Goal: Information Seeking & Learning: Learn about a topic

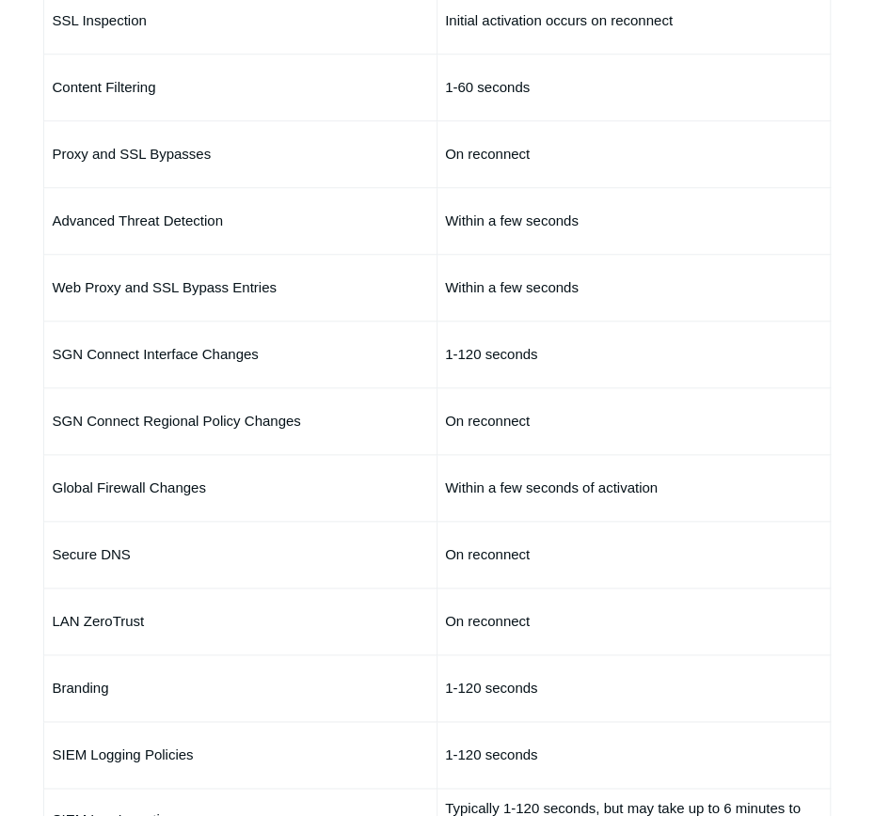
scroll to position [564, 0]
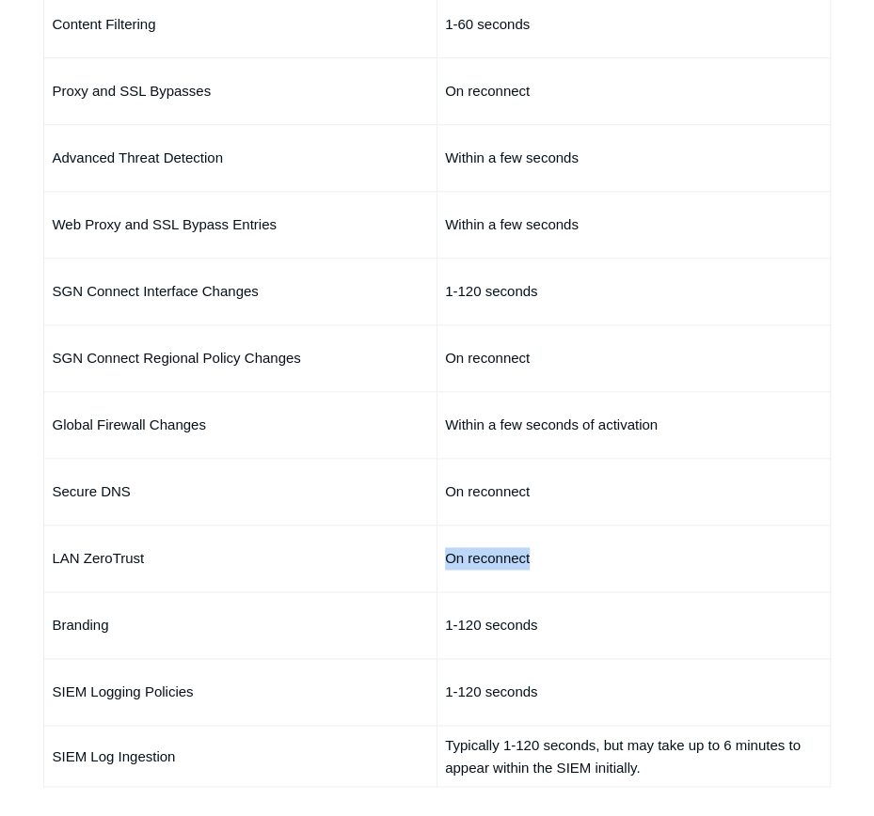
drag, startPoint x: 445, startPoint y: 558, endPoint x: 549, endPoint y: 556, distance: 104.4
click at [549, 556] on td "On reconnect" at bounding box center [633, 559] width 393 height 67
drag, startPoint x: 549, startPoint y: 556, endPoint x: 416, endPoint y: 556, distance: 133.5
click at [416, 556] on p "LAN ZeroTrust" at bounding box center [240, 558] width 377 height 23
click at [709, 450] on td "Within a few seconds of activation" at bounding box center [633, 425] width 393 height 67
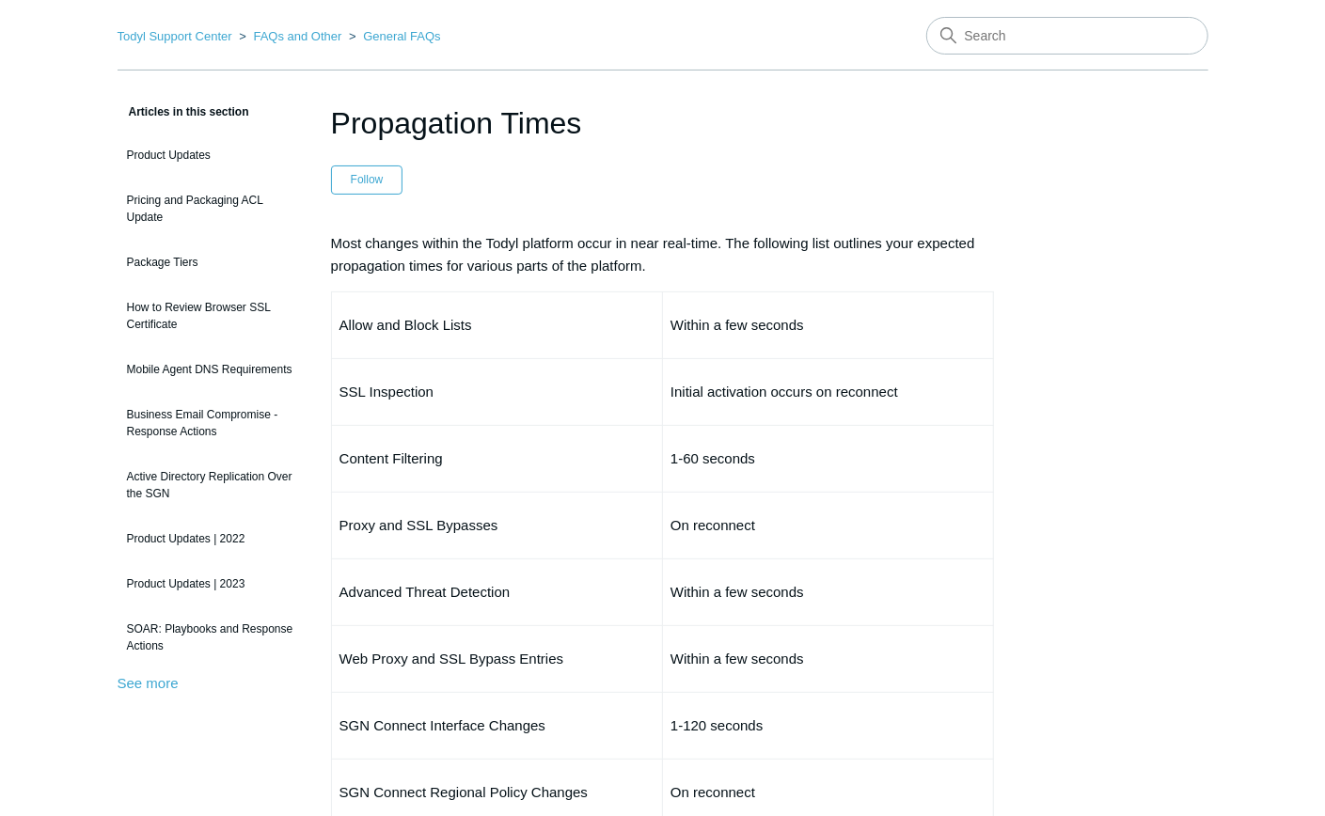
scroll to position [0, 0]
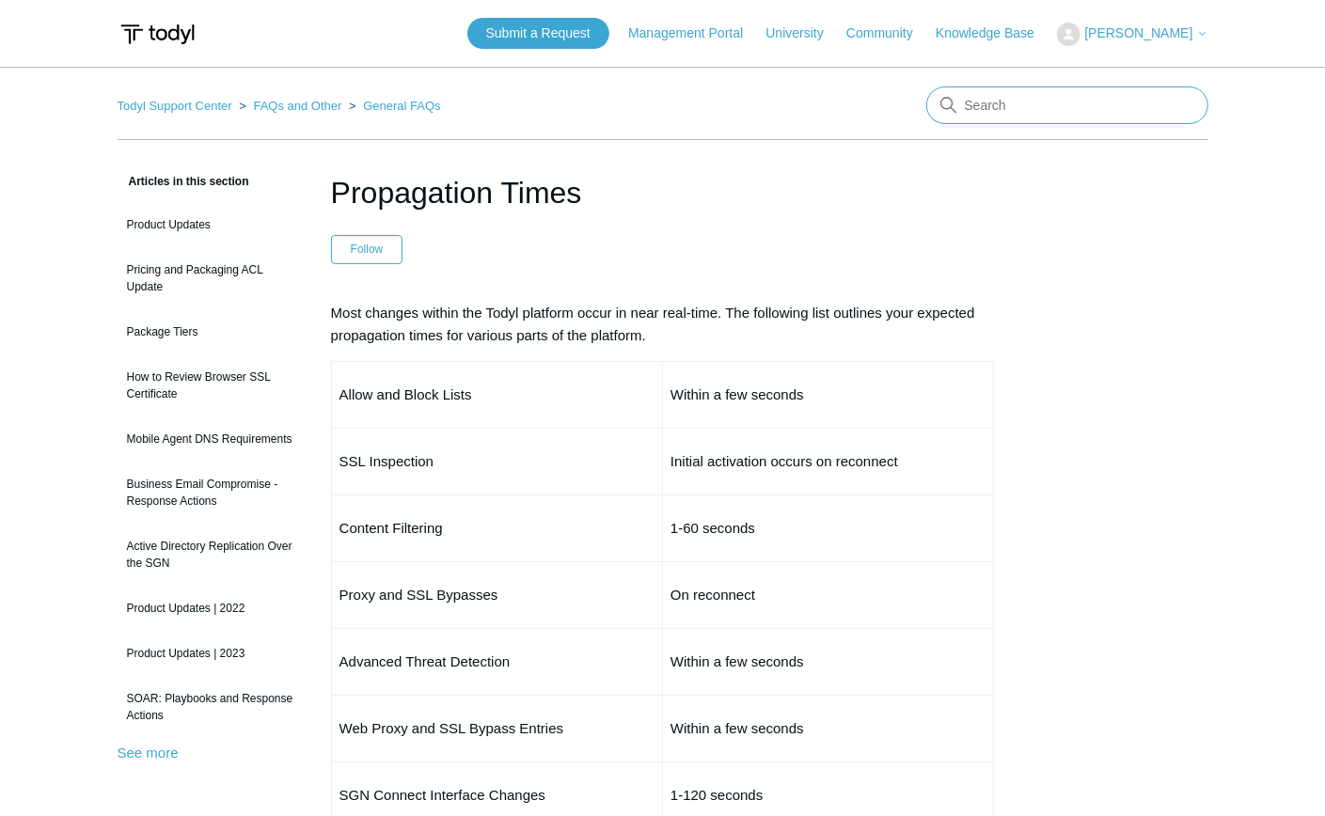
click at [873, 108] on input "Search" at bounding box center [1067, 106] width 282 height 38
type input "quickbooks"
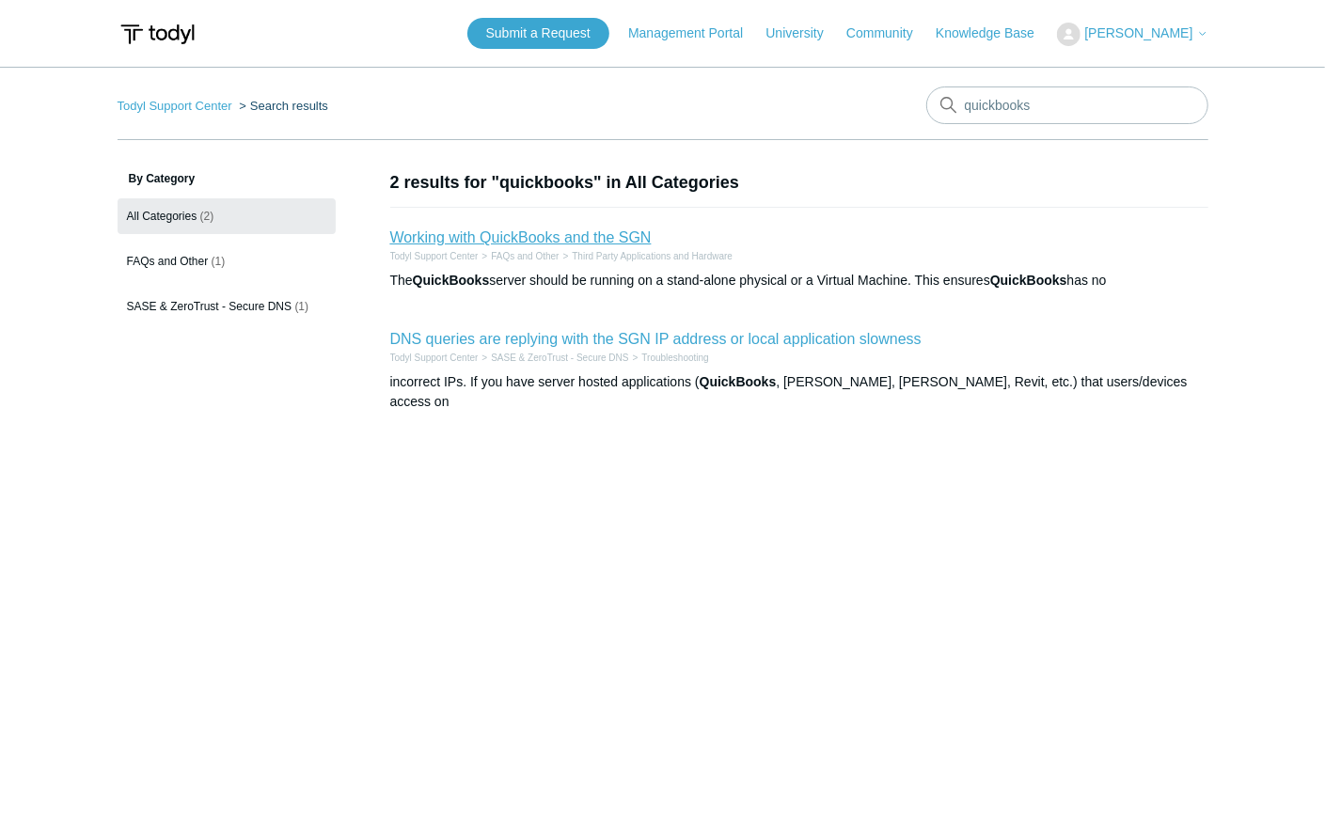
click at [519, 240] on link "Working with QuickBooks and the SGN" at bounding box center [520, 237] width 261 height 16
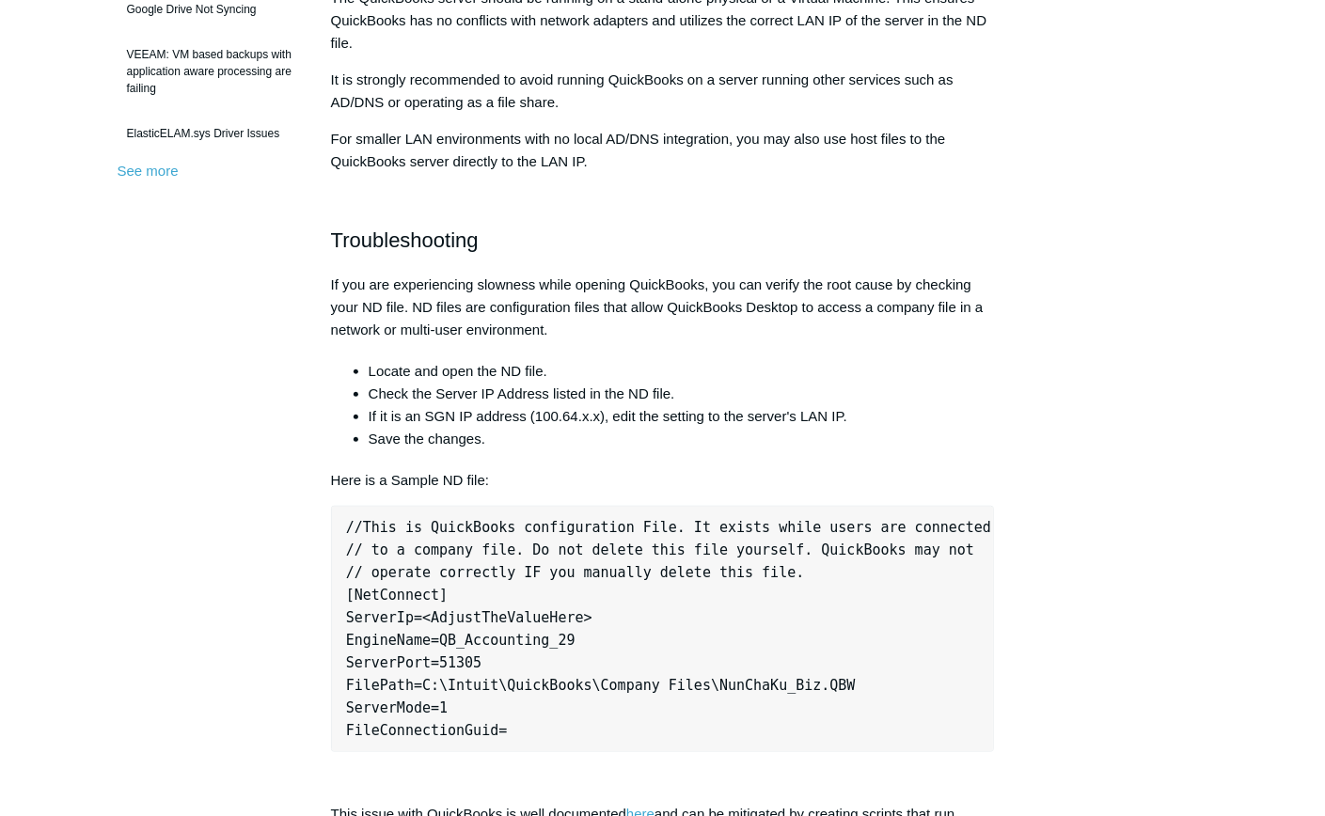
scroll to position [689, 0]
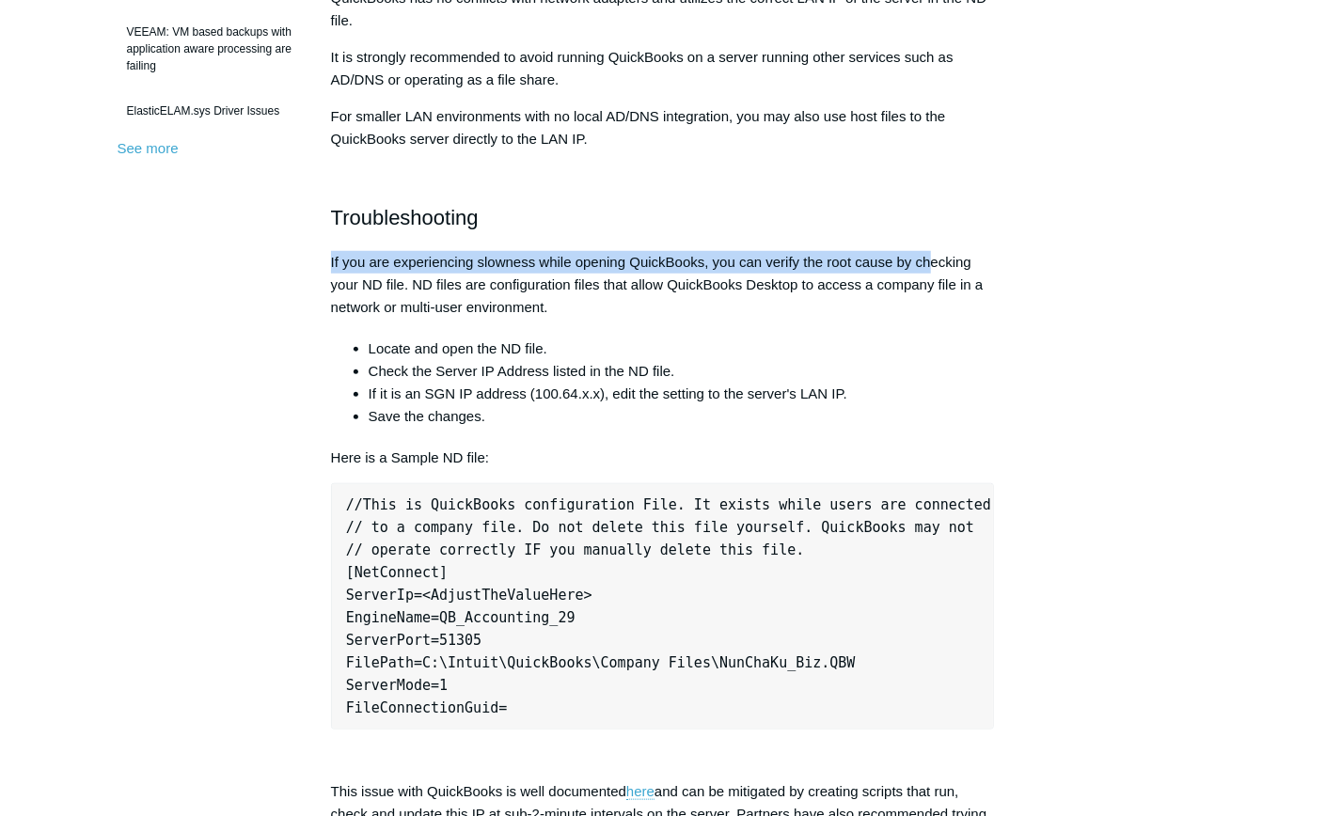
drag, startPoint x: 327, startPoint y: 257, endPoint x: 934, endPoint y: 252, distance: 606.6
drag, startPoint x: 934, startPoint y: 252, endPoint x: 602, endPoint y: 263, distance: 332.2
click at [543, 261] on p "If you are experiencing slowness while opening QuickBooks, you can verify the r…" at bounding box center [663, 285] width 664 height 68
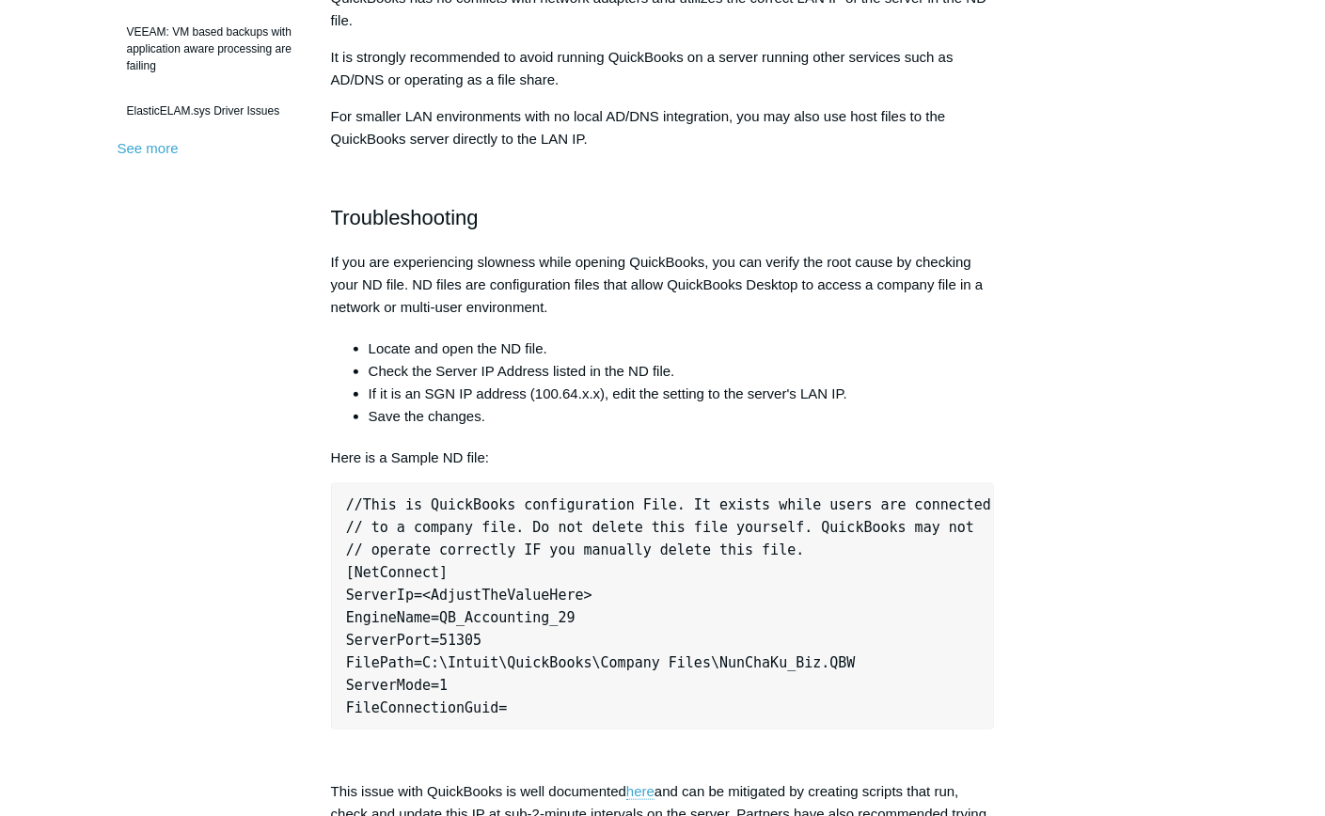
click at [714, 279] on p "If you are experiencing slowness while opening QuickBooks, you can verify the r…" at bounding box center [663, 285] width 664 height 68
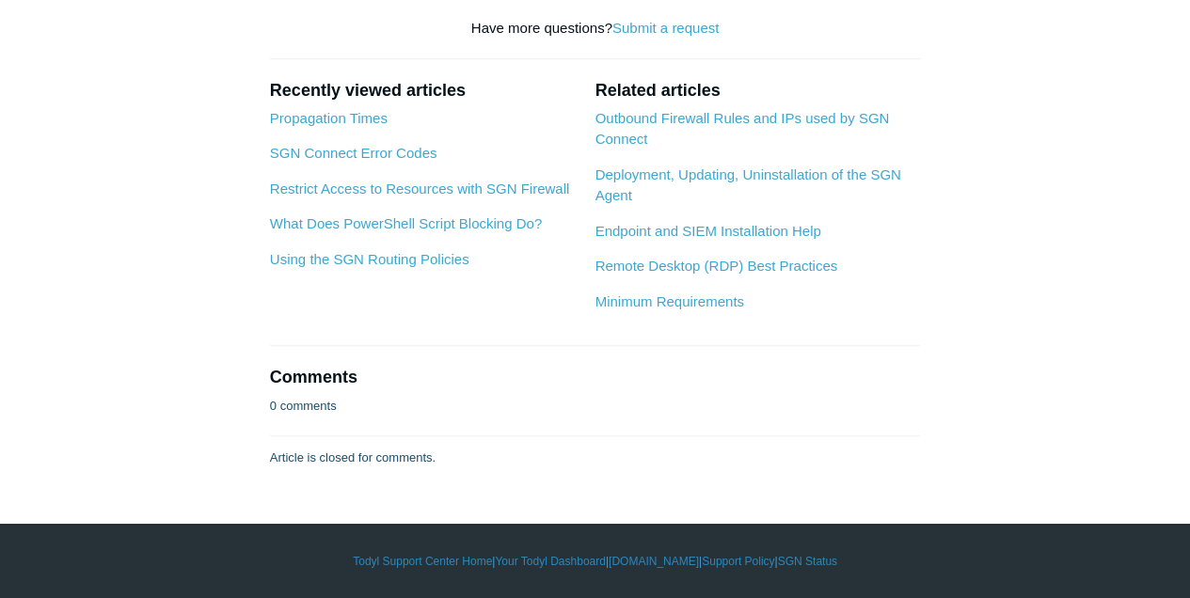
scroll to position [5140, 0]
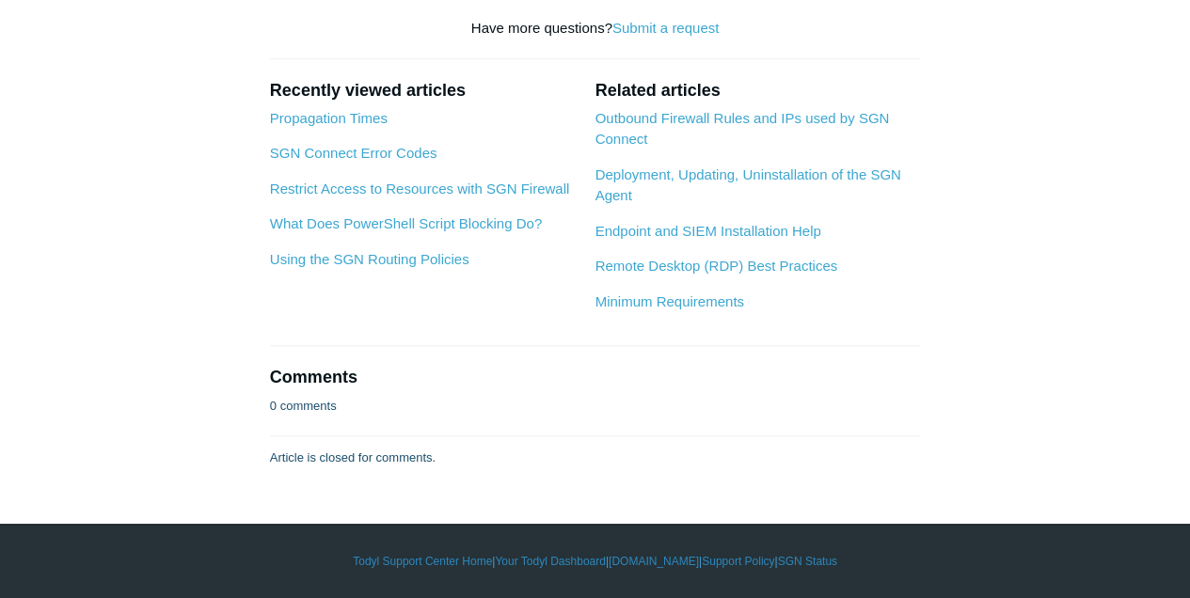
drag, startPoint x: 356, startPoint y: 91, endPoint x: 726, endPoint y: 134, distance: 372.0
drag, startPoint x: 726, startPoint y: 134, endPoint x: 357, endPoint y: 226, distance: 380.0
drag, startPoint x: 333, startPoint y: 454, endPoint x: 707, endPoint y: 448, distance: 374.3
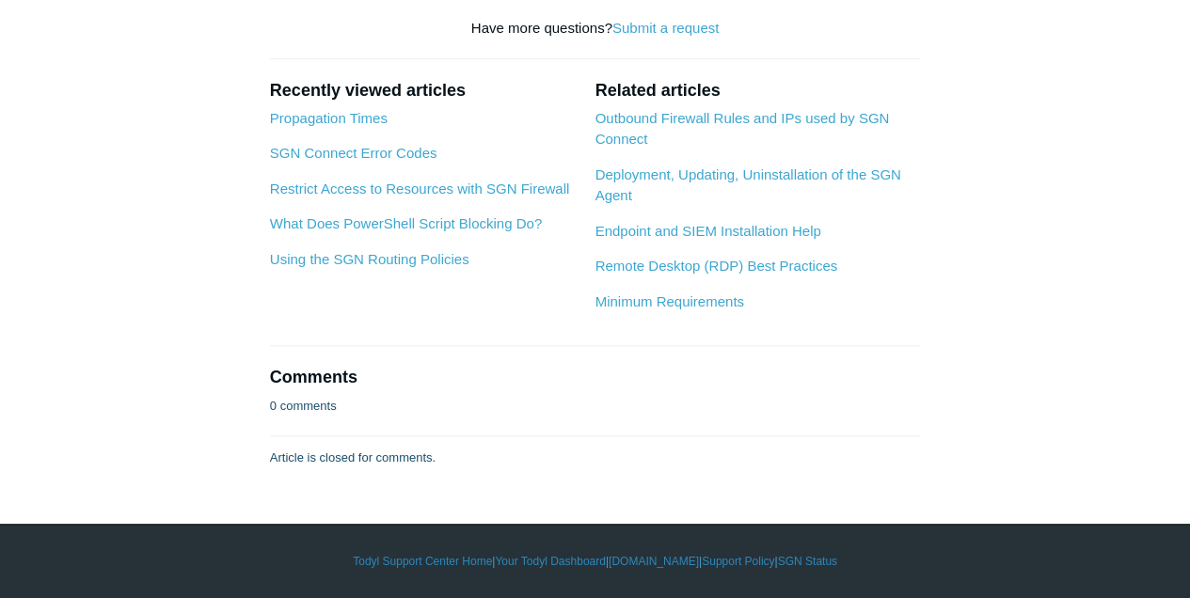
drag, startPoint x: 591, startPoint y: 293, endPoint x: 675, endPoint y: 291, distance: 84.7
drag, startPoint x: 675, startPoint y: 291, endPoint x: 619, endPoint y: 301, distance: 57.4
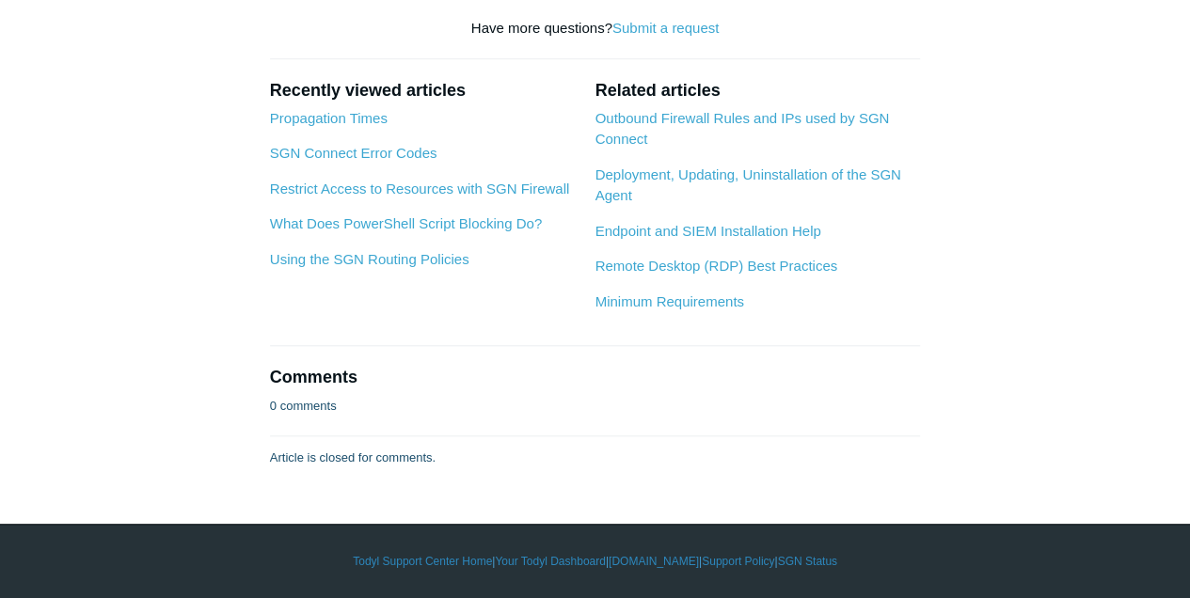
drag, startPoint x: 651, startPoint y: 293, endPoint x: 590, endPoint y: 292, distance: 61.1
drag, startPoint x: 655, startPoint y: 292, endPoint x: 681, endPoint y: 282, distance: 28.0
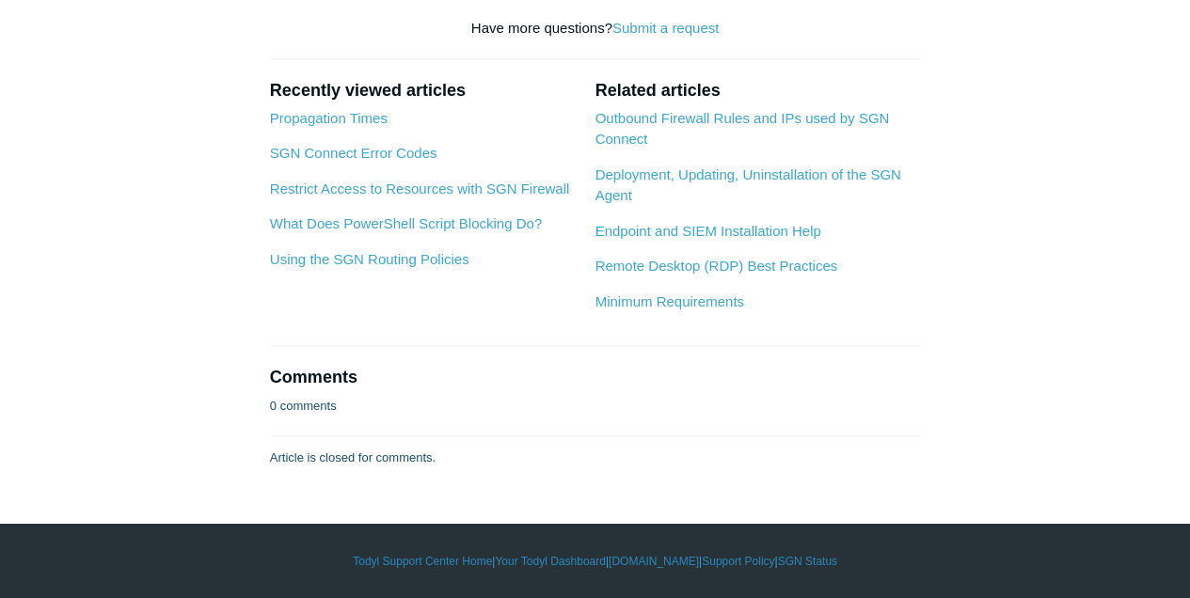
drag, startPoint x: 632, startPoint y: 292, endPoint x: 683, endPoint y: 290, distance: 50.8
drag, startPoint x: 683, startPoint y: 290, endPoint x: 669, endPoint y: 293, distance: 14.6
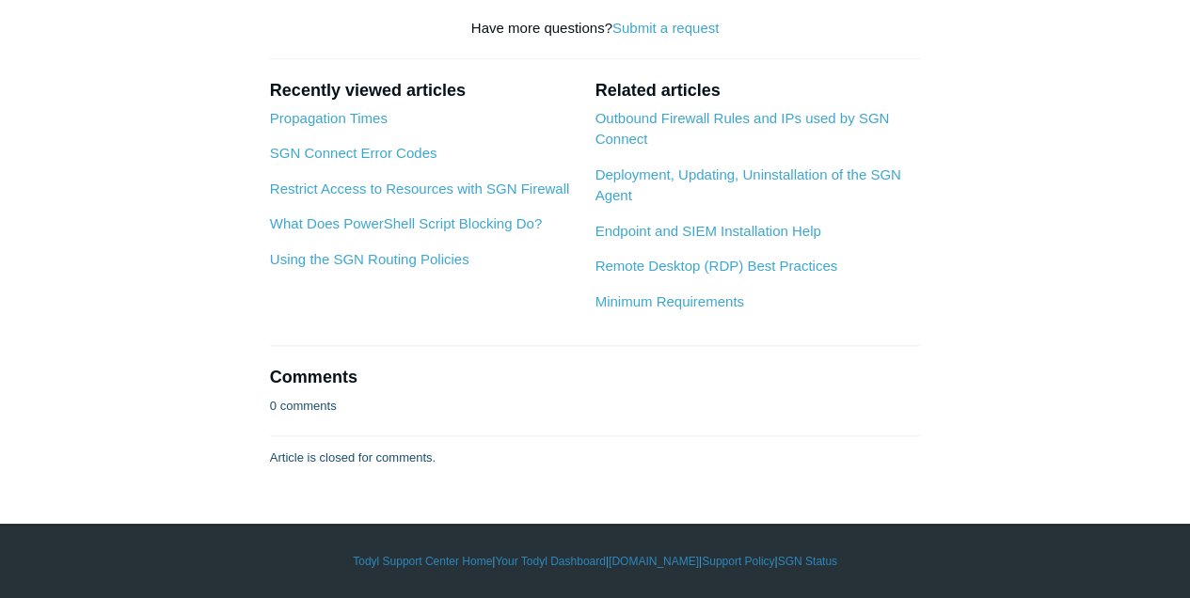
drag, startPoint x: 677, startPoint y: 95, endPoint x: 732, endPoint y: 87, distance: 55.1
drag, startPoint x: 732, startPoint y: 87, endPoint x: 708, endPoint y: 101, distance: 26.9
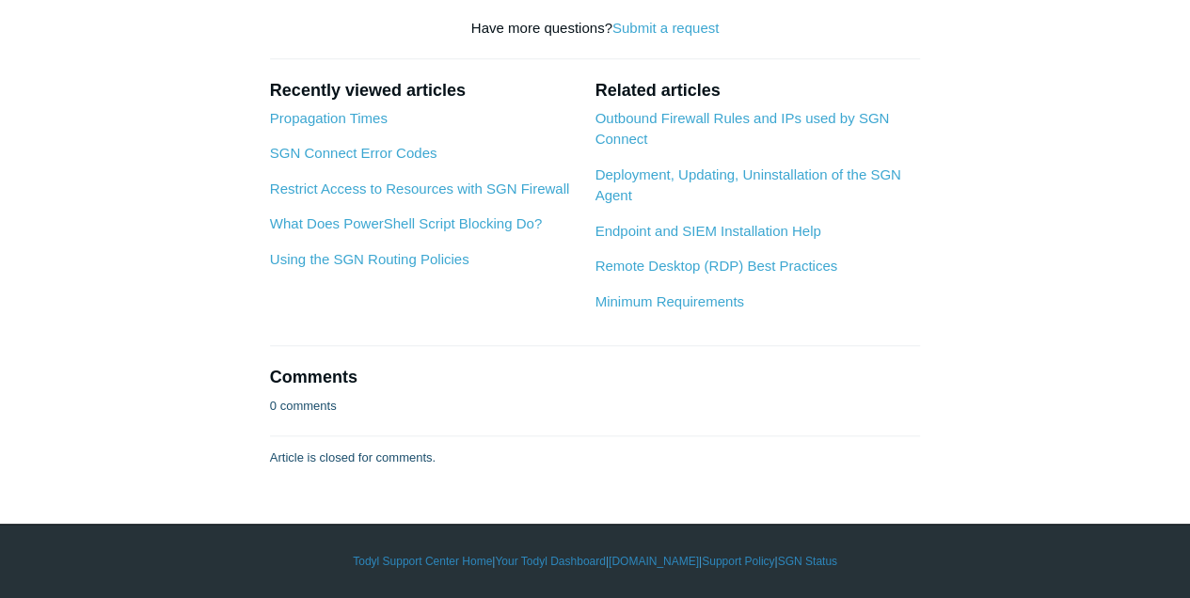
drag, startPoint x: 677, startPoint y: 90, endPoint x: 732, endPoint y: 93, distance: 54.6
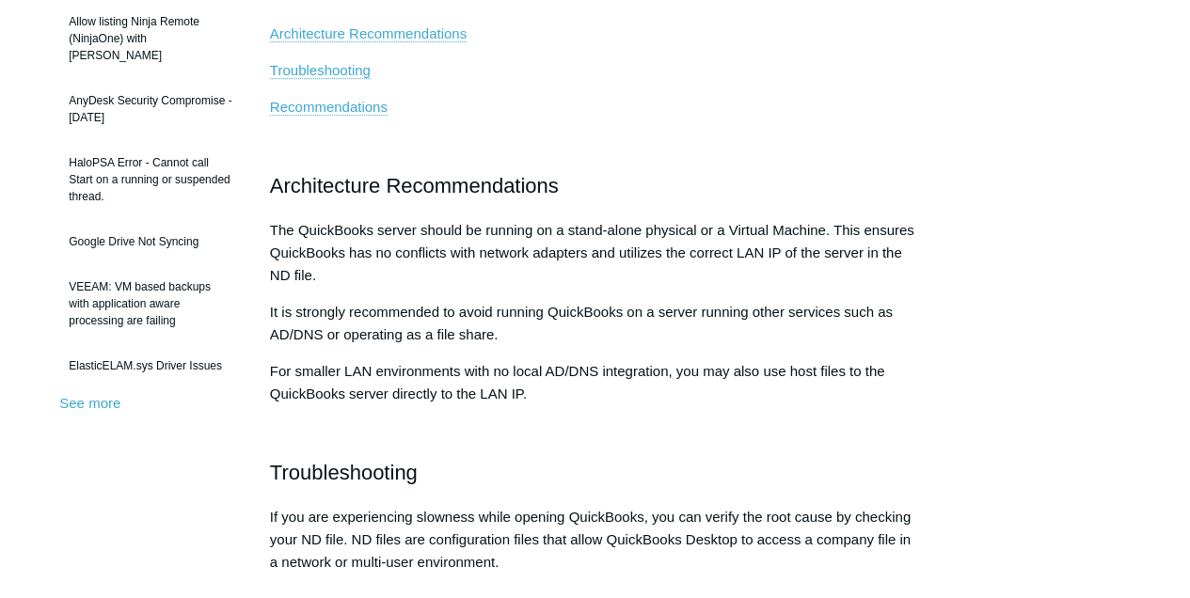
scroll to position [438, 0]
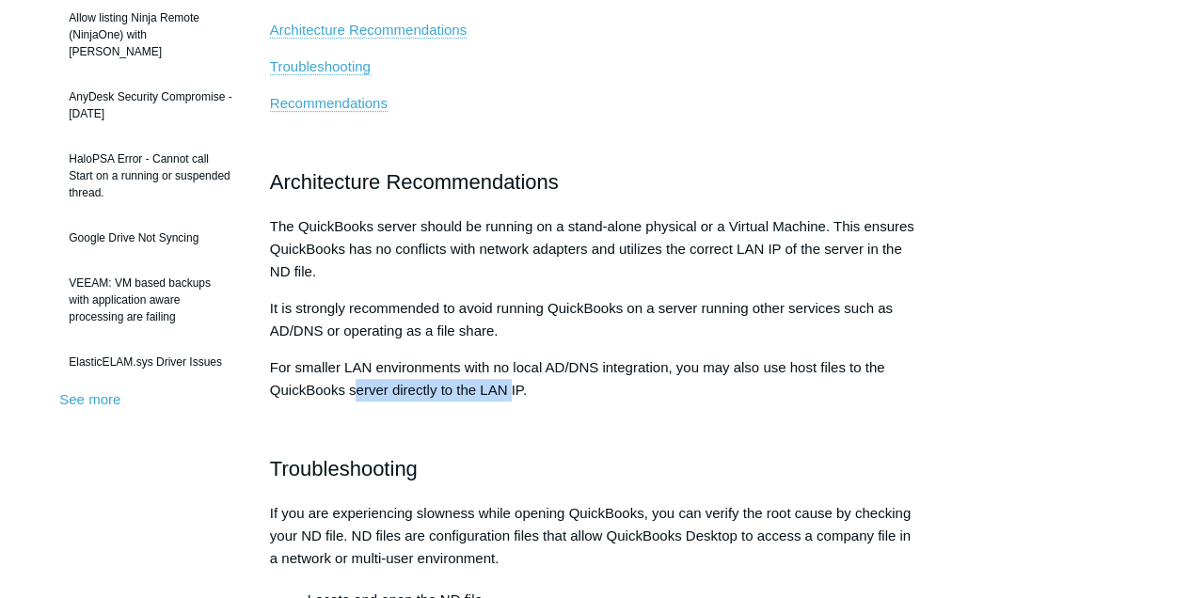
drag, startPoint x: 485, startPoint y: 387, endPoint x: 357, endPoint y: 386, distance: 127.9
click at [357, 386] on p "For smaller LAN environments with no local AD/DNS integration, you may also use…" at bounding box center [595, 378] width 650 height 45
click at [356, 384] on p "For smaller LAN environments with no local AD/DNS integration, you may also use…" at bounding box center [595, 378] width 650 height 45
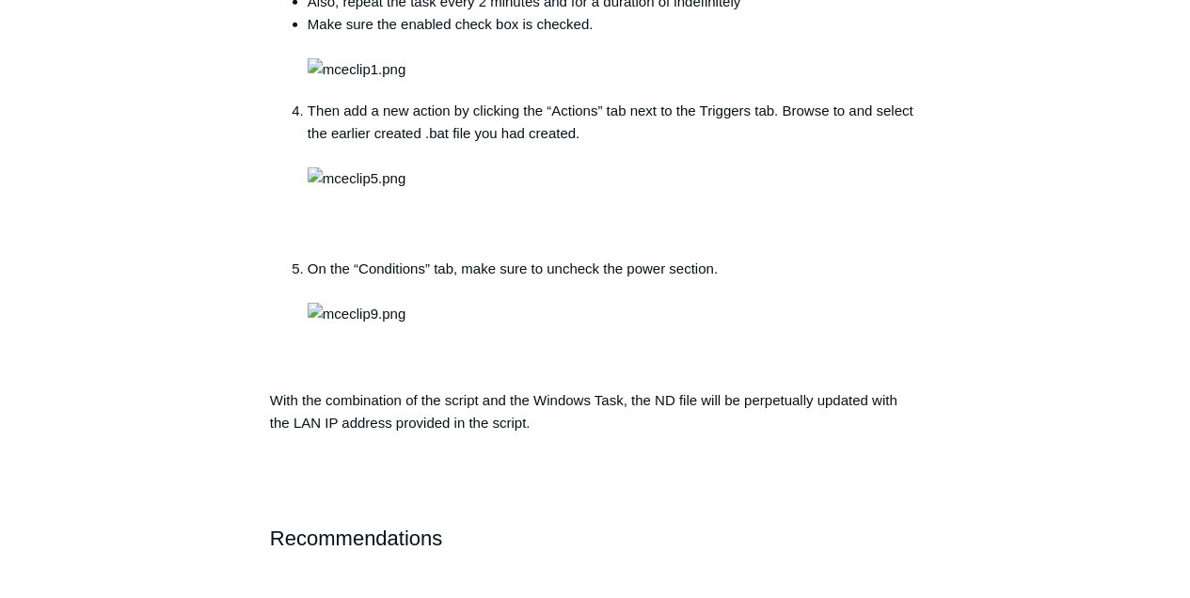
scroll to position [2758, 0]
